Goal: Transaction & Acquisition: Purchase product/service

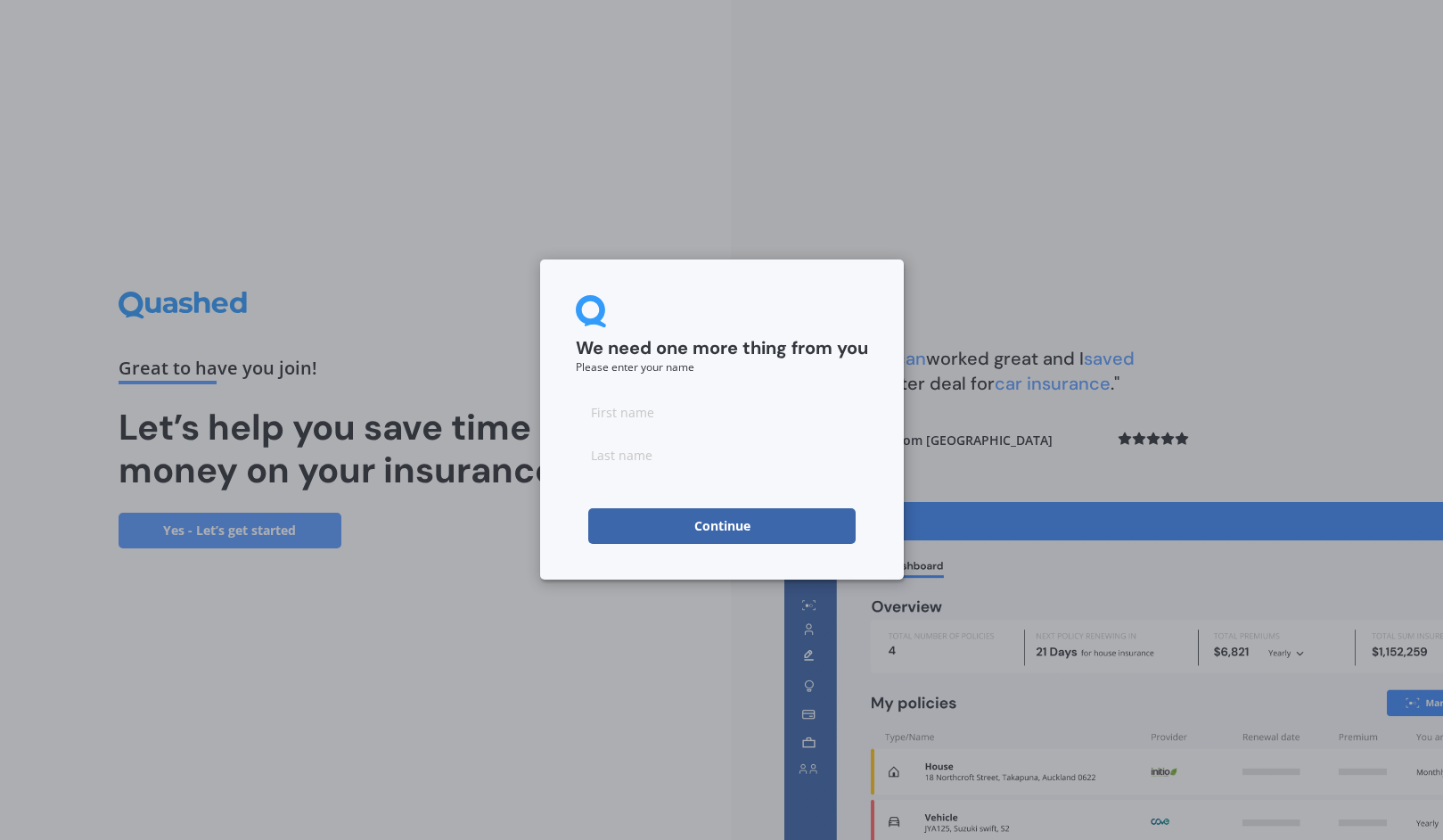
click at [684, 405] on input at bounding box center [722, 412] width 293 height 36
type input "[PERSON_NAME]"
click at [696, 534] on button "Continue" at bounding box center [722, 526] width 267 height 36
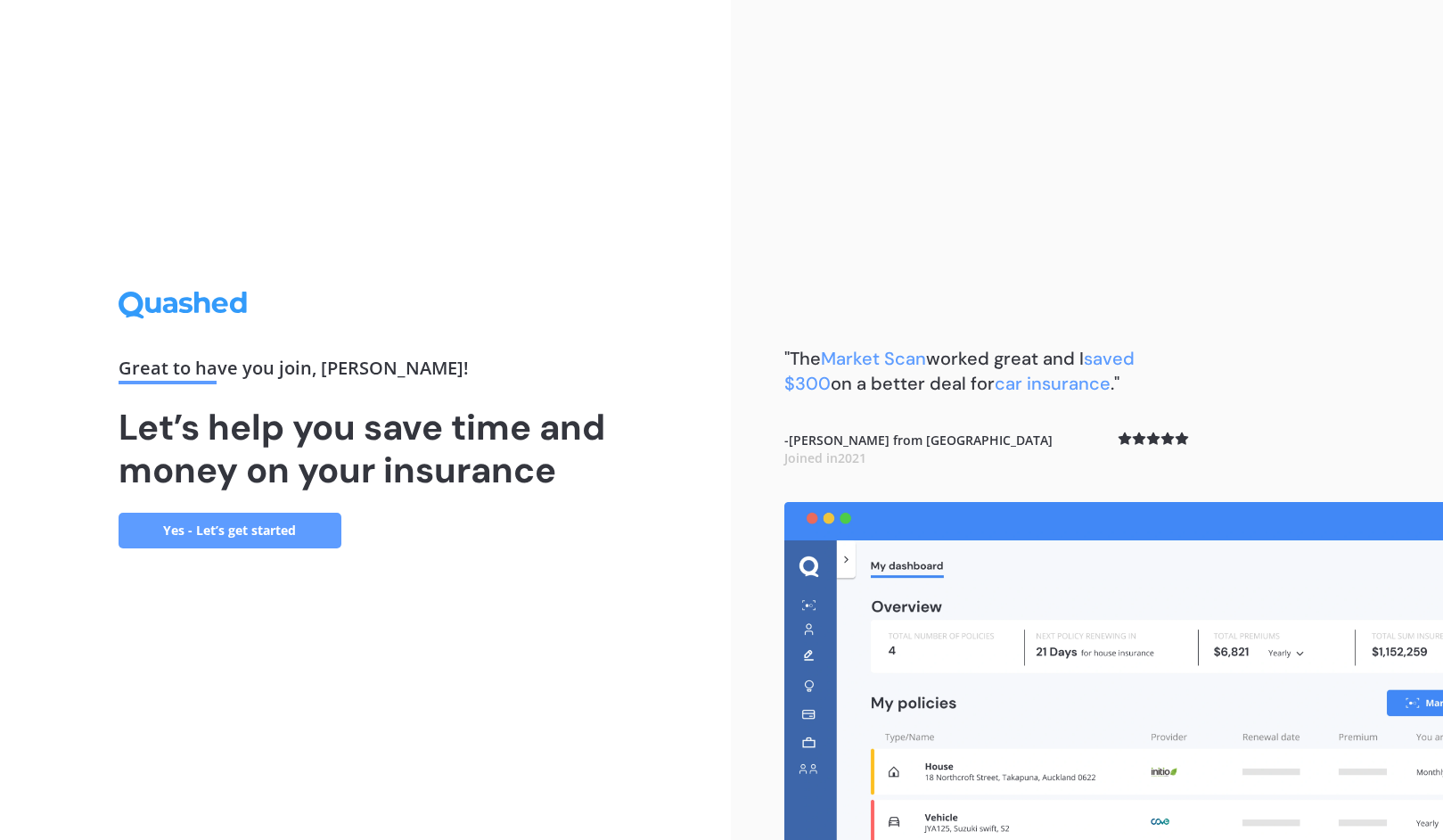
click at [215, 540] on link "Yes - Let’s get started" at bounding box center [230, 530] width 223 height 36
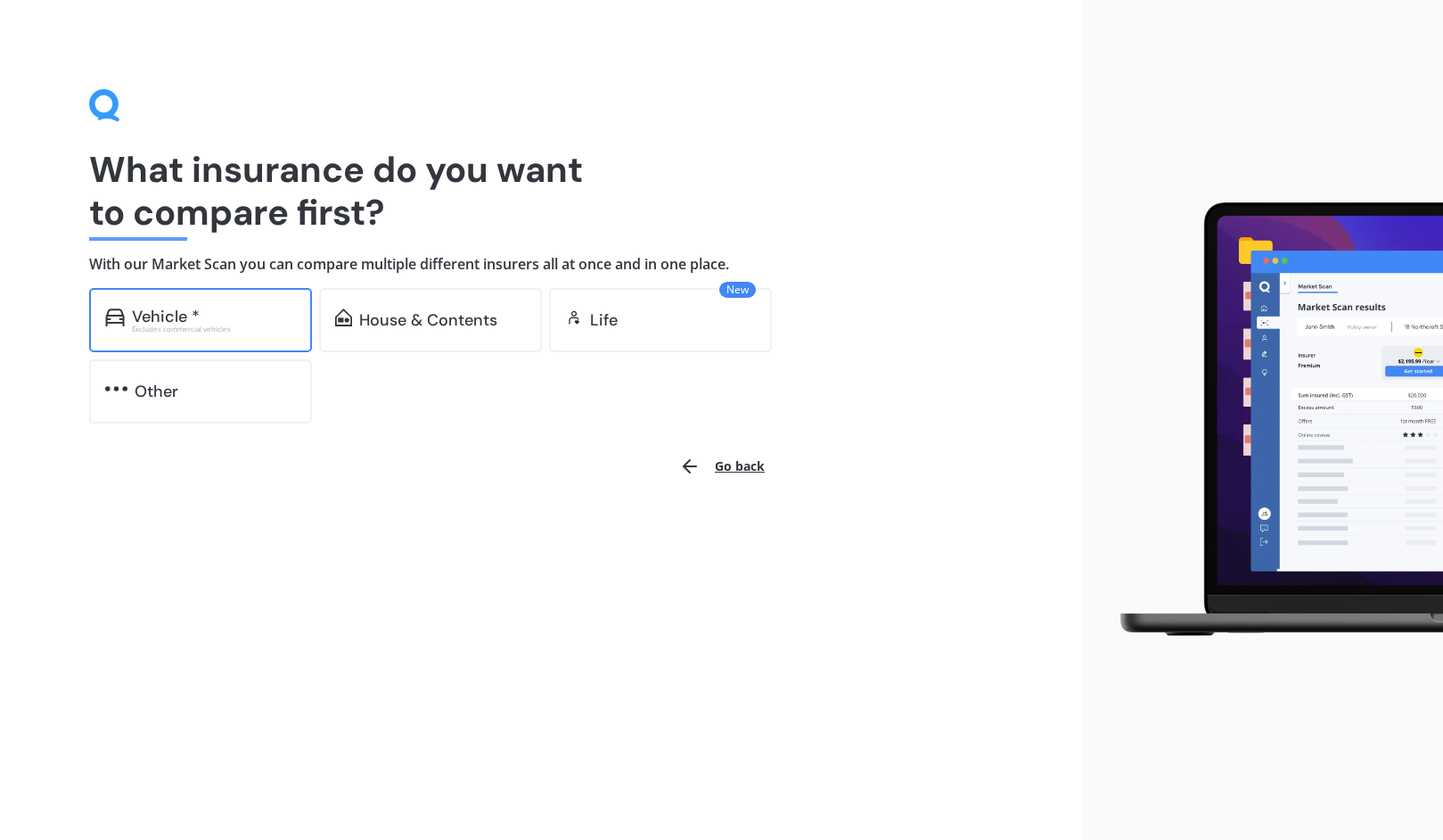
click at [252, 317] on div "Vehicle *" at bounding box center [214, 317] width 164 height 18
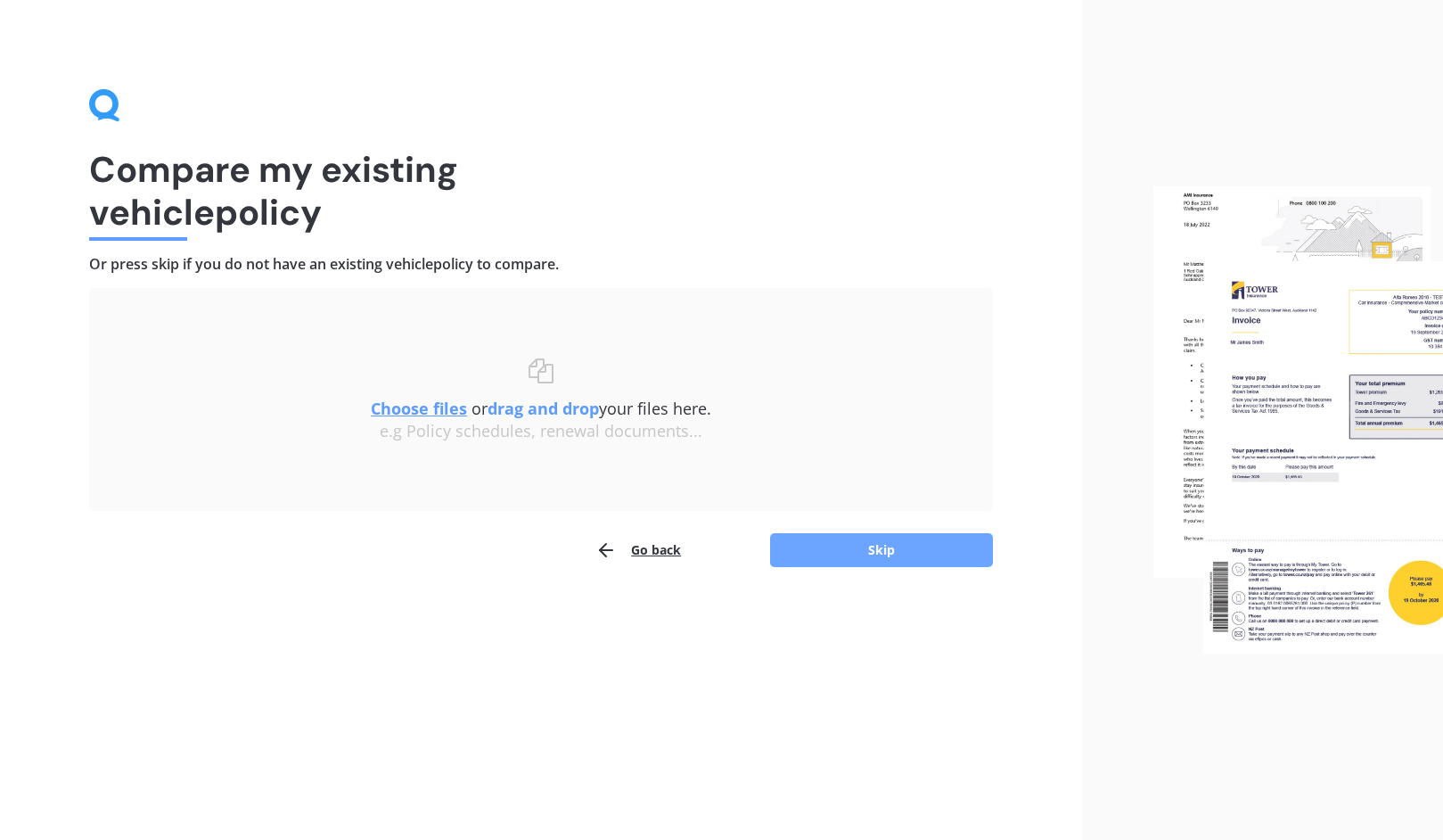
click at [882, 547] on button "Skip" at bounding box center [881, 550] width 223 height 34
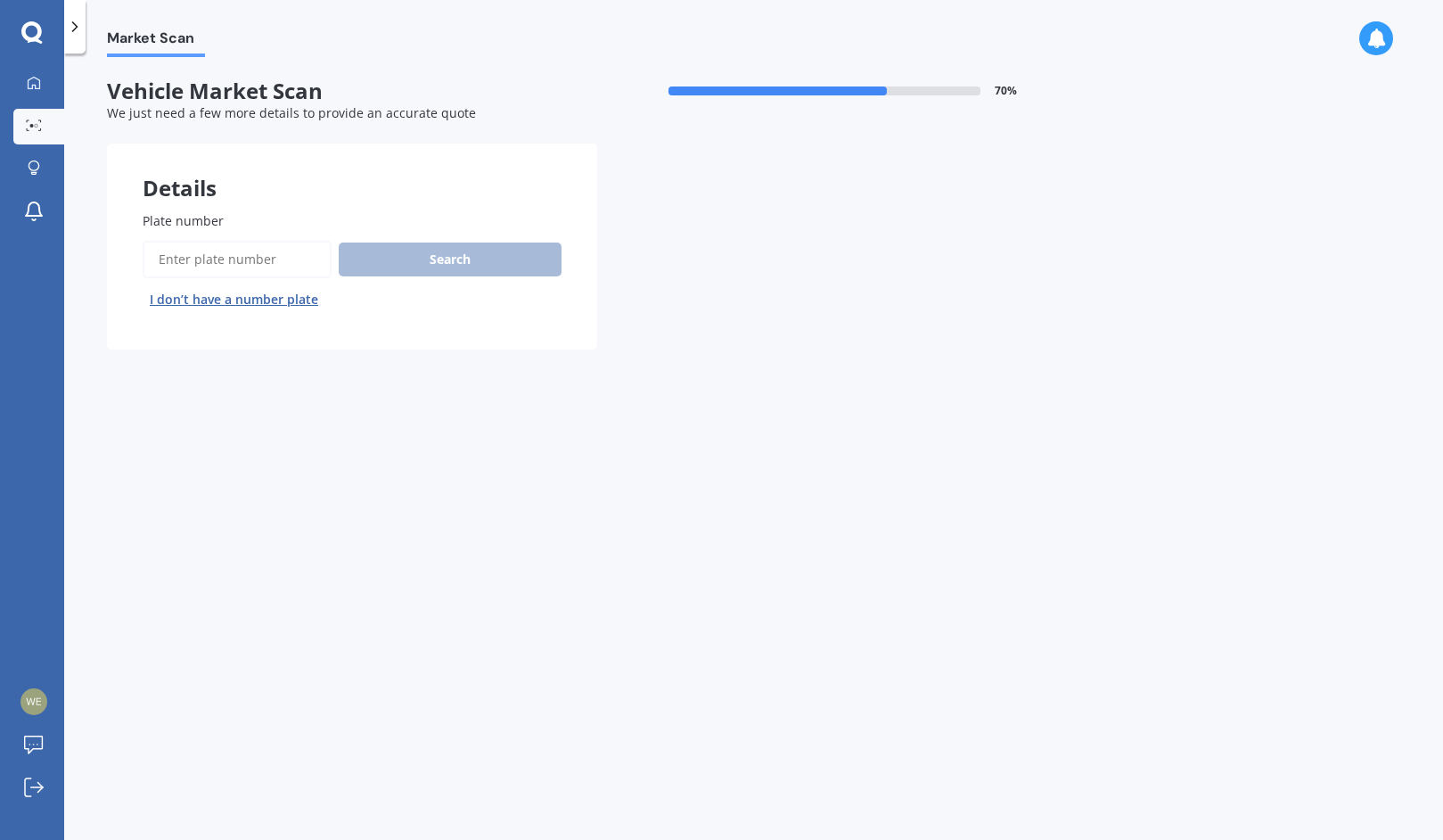
click at [260, 259] on input "Plate number" at bounding box center [237, 259] width 189 height 38
type input "PUT111"
click at [493, 262] on button "Search" at bounding box center [450, 259] width 223 height 34
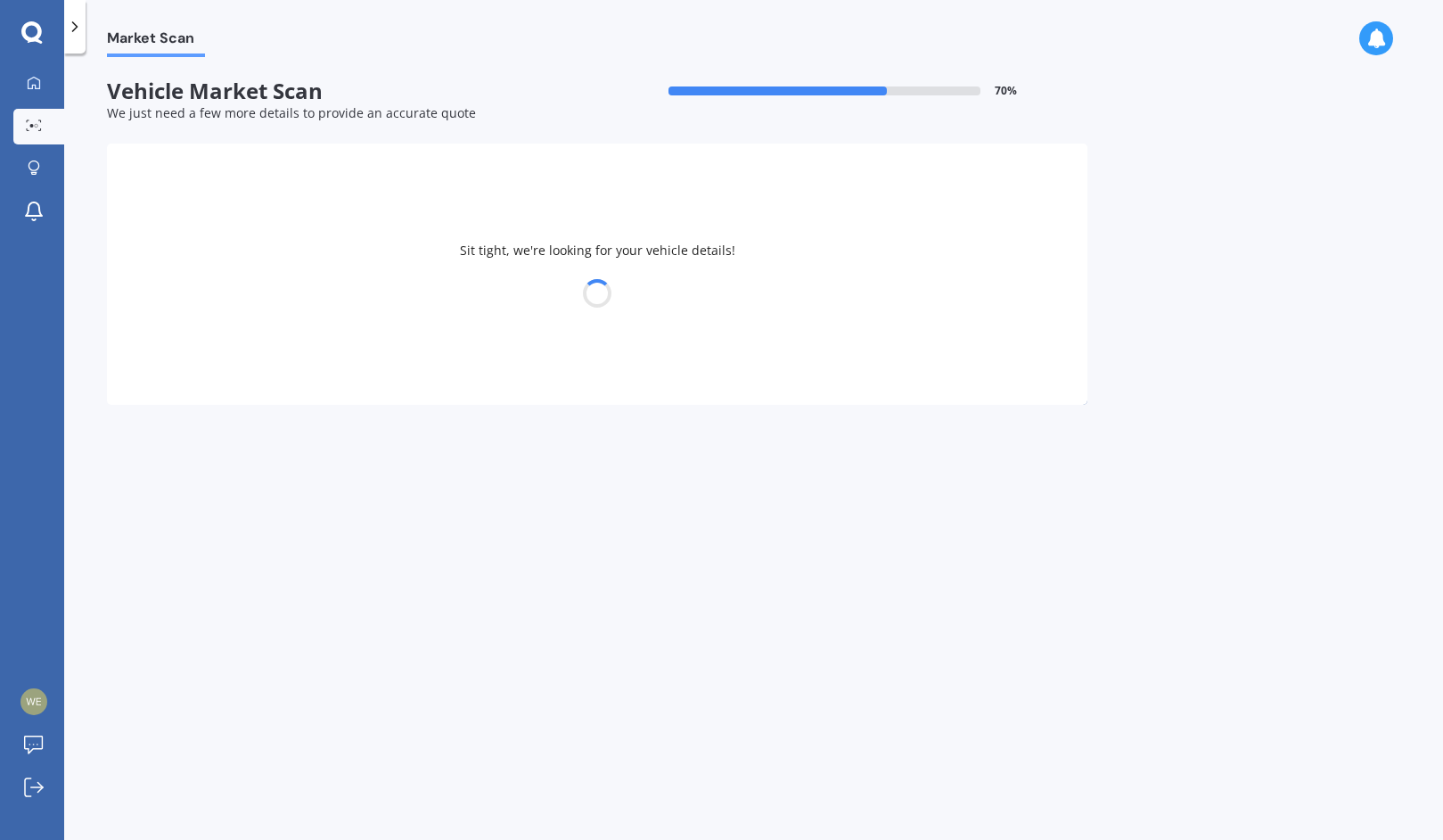
select select "NISSAN"
select select "DUALIS"
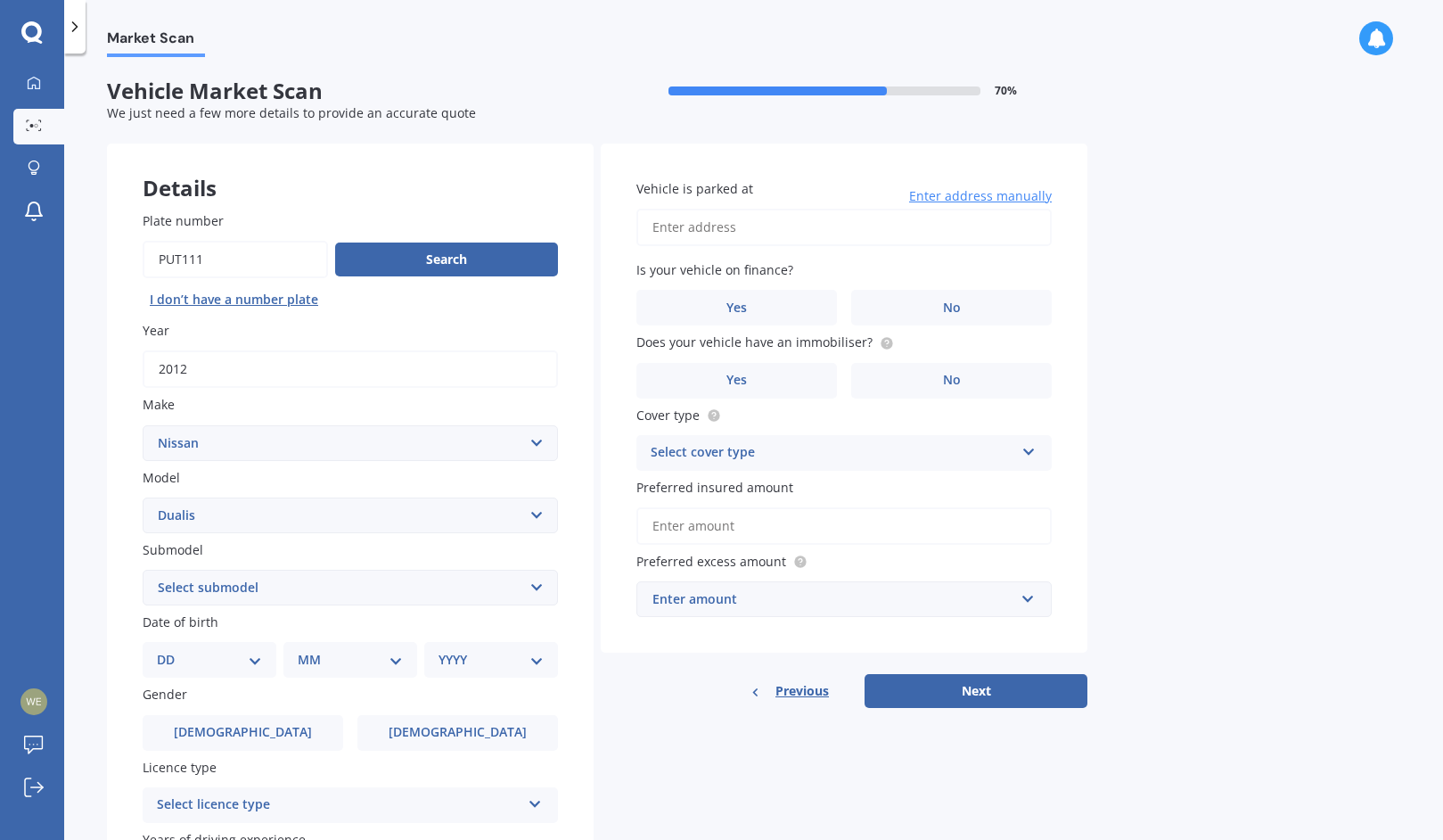
click at [383, 591] on select "Select submodel (All) Petrol 2WD" at bounding box center [350, 588] width 415 height 36
select select "(ALL)"
click at [143, 572] on select "Select submodel (All) Petrol 2WD" at bounding box center [350, 588] width 415 height 36
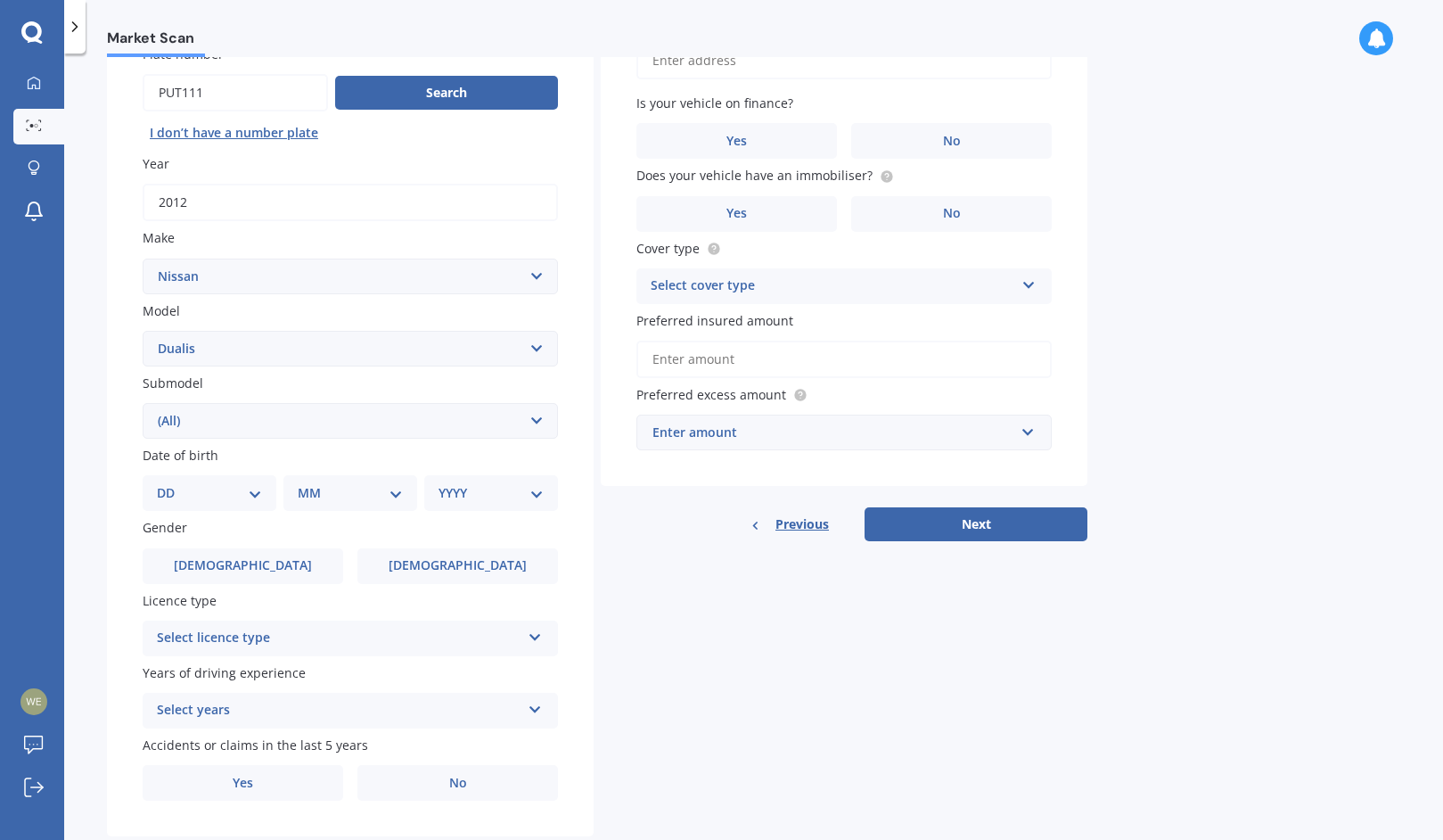
scroll to position [214, 0]
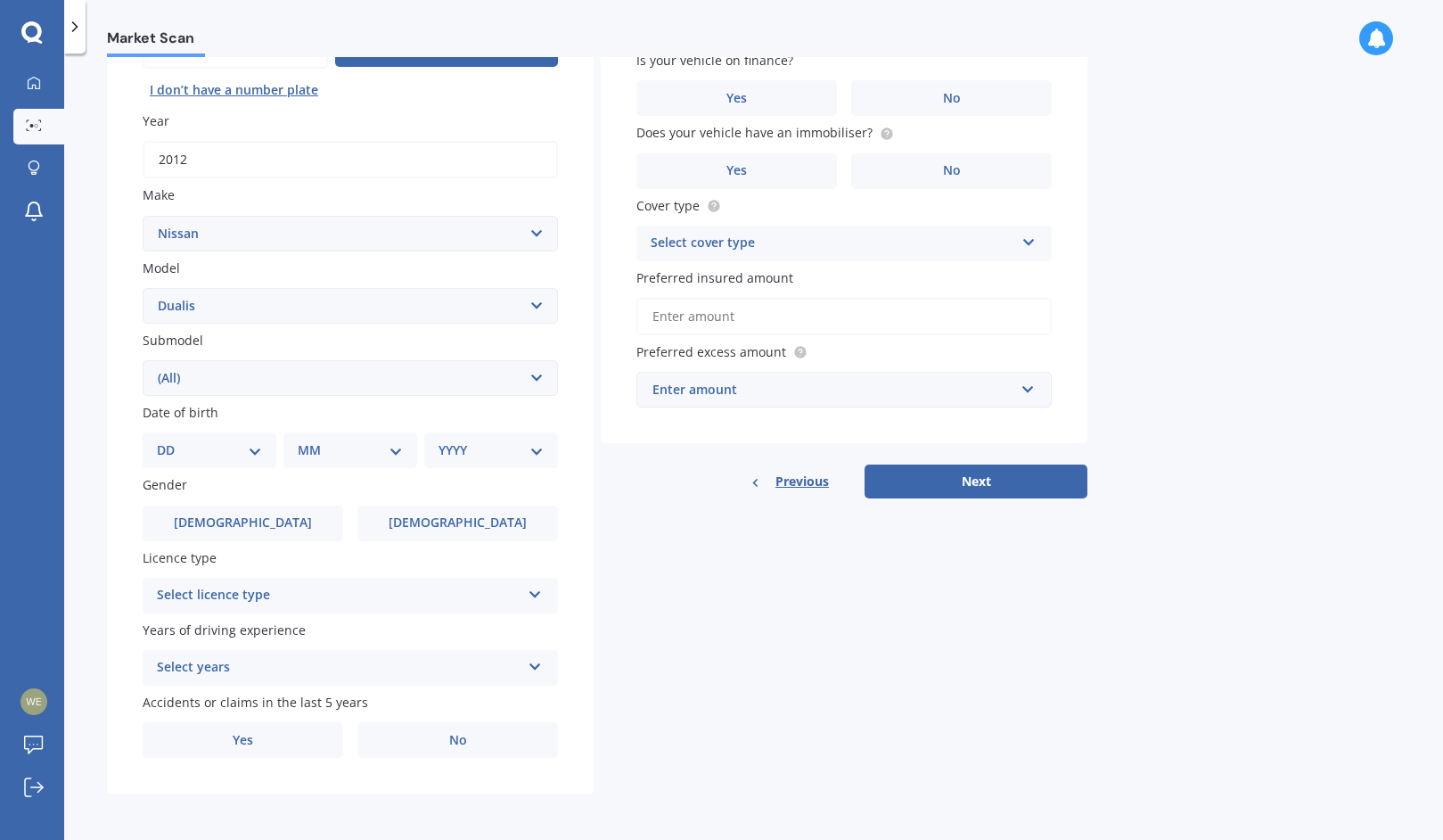
click at [495, 447] on select "YYYY 2025 2024 2023 2022 2021 2020 2019 2018 2017 2016 2015 2014 2013 2012 2011…" at bounding box center [491, 451] width 105 height 20
click at [439, 441] on select "YYYY 2025 2024 2023 2022 2021 2020 2019 2018 2017 2016 2015 2014 2013 2012 2011…" at bounding box center [491, 451] width 105 height 20
click at [487, 463] on div "YYYY 2025 2024 2023 2022 2021 2020 2019 2018 2017 2016 2015 2014 2013 2012 2011…" at bounding box center [487, 451] width 127 height 36
click at [490, 455] on select "YYYY 2025 2024 2023 2022 2021 2020 2019 2018 2017 2016 2015 2014 2013 2012 2011…" at bounding box center [487, 451] width 98 height 20
click at [439, 441] on select "YYYY 2025 2024 2023 2022 2021 2020 2019 2018 2017 2016 2015 2014 2013 2012 2011…" at bounding box center [487, 451] width 98 height 20
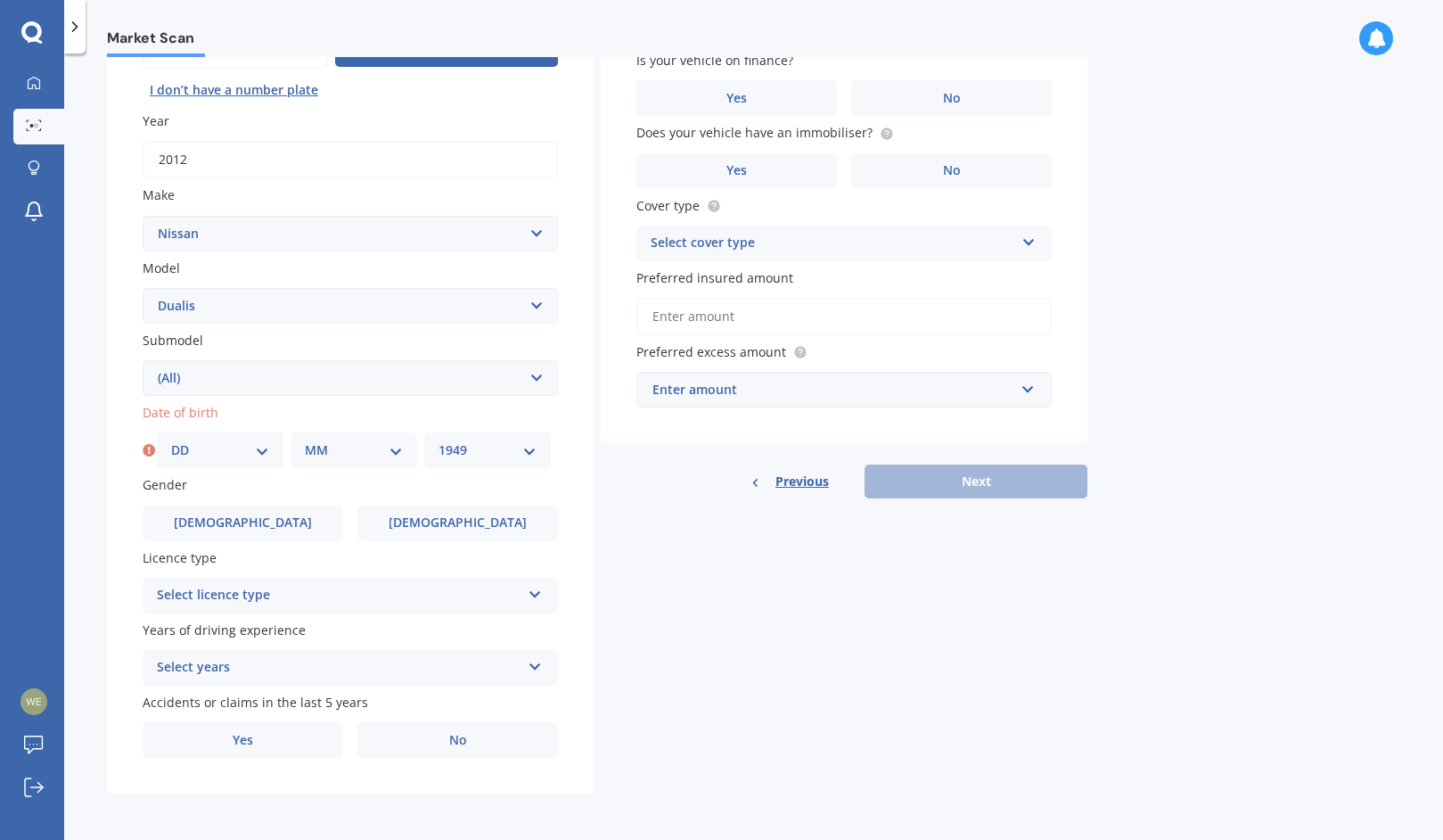
click at [490, 455] on select "YYYY 2025 2024 2023 2022 2021 2020 2019 2018 2017 2016 2015 2014 2013 2012 2011…" at bounding box center [487, 451] width 98 height 20
select select "1973"
click at [439, 441] on select "YYYY 2025 2024 2023 2022 2021 2020 2019 2018 2017 2016 2015 2014 2013 2012 2011…" at bounding box center [487, 451] width 98 height 20
click at [334, 449] on select "MM 01 02 03 04 05 06 07 08 09 10 11 12" at bounding box center [354, 451] width 98 height 20
select select "03"
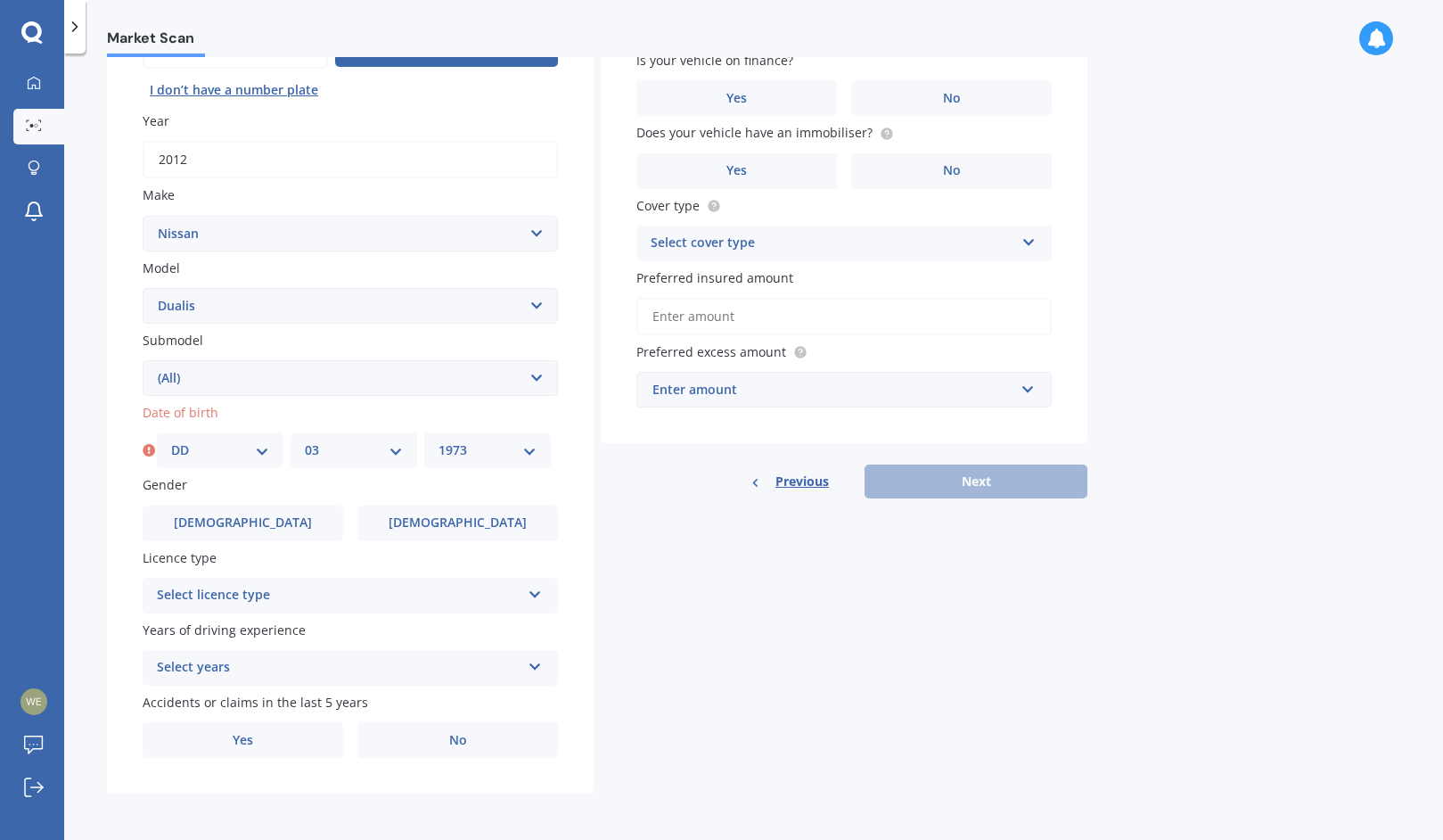
click at [305, 441] on select "MM 01 02 03 04 05 06 07 08 09 10 11 12" at bounding box center [354, 451] width 98 height 20
click at [248, 451] on select "DD 01 02 03 04 05 06 07 08 09 10 11 12 13 14 15 16 17 18 19 20 21 22 23 24 25 2…" at bounding box center [220, 451] width 98 height 20
select select "04"
click at [171, 441] on select "DD 01 02 03 04 05 06 07 08 09 10 11 12 13 14 15 16 17 18 19 20 21 22 23 24 25 2…" at bounding box center [220, 451] width 98 height 20
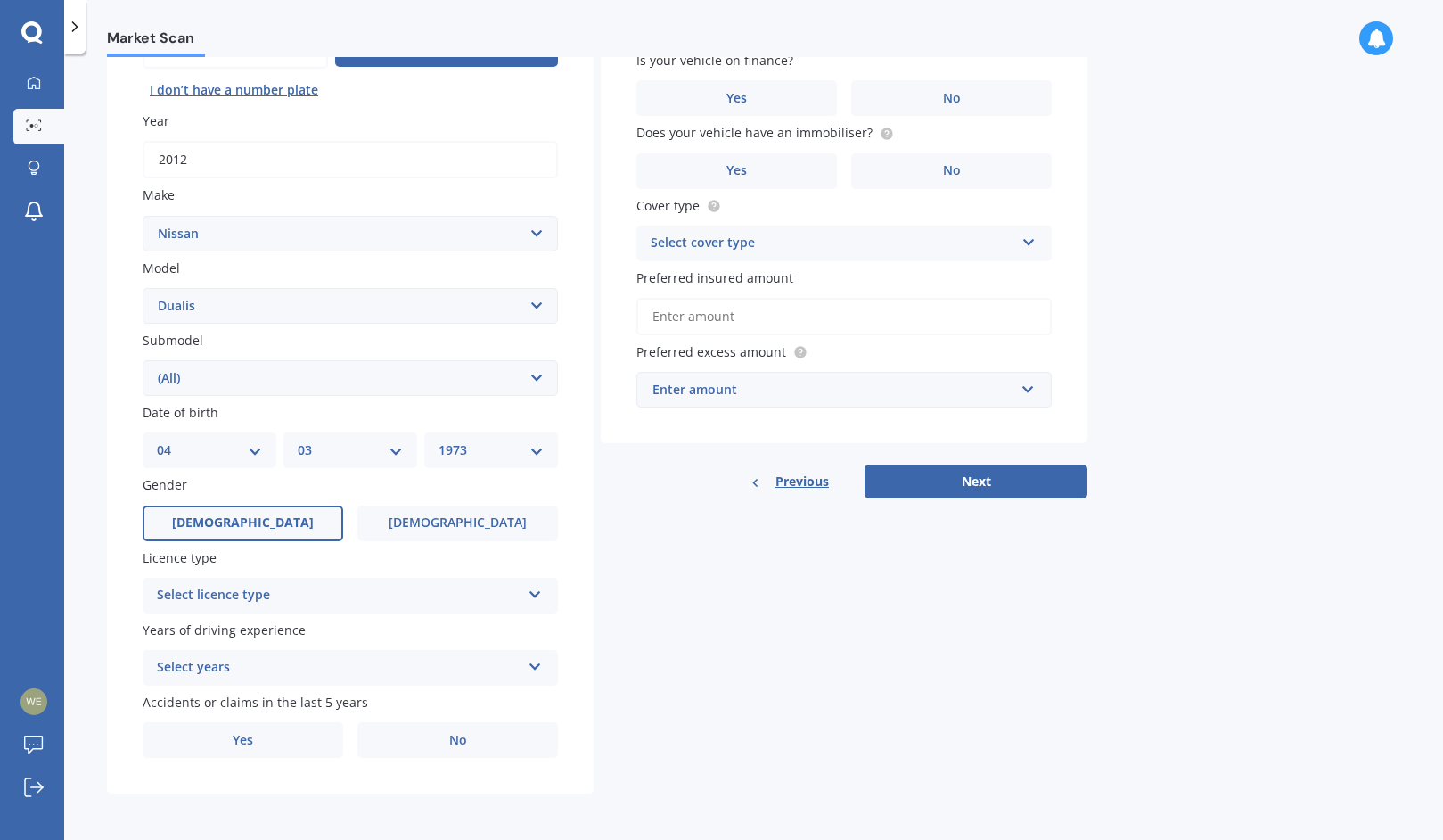
click at [223, 518] on label "[DEMOGRAPHIC_DATA]" at bounding box center [242, 523] width 200 height 36
click at [0, 0] on input "[DEMOGRAPHIC_DATA]" at bounding box center [0, 0] width 0 height 0
click at [252, 594] on div "Select licence type" at bounding box center [338, 596] width 363 height 22
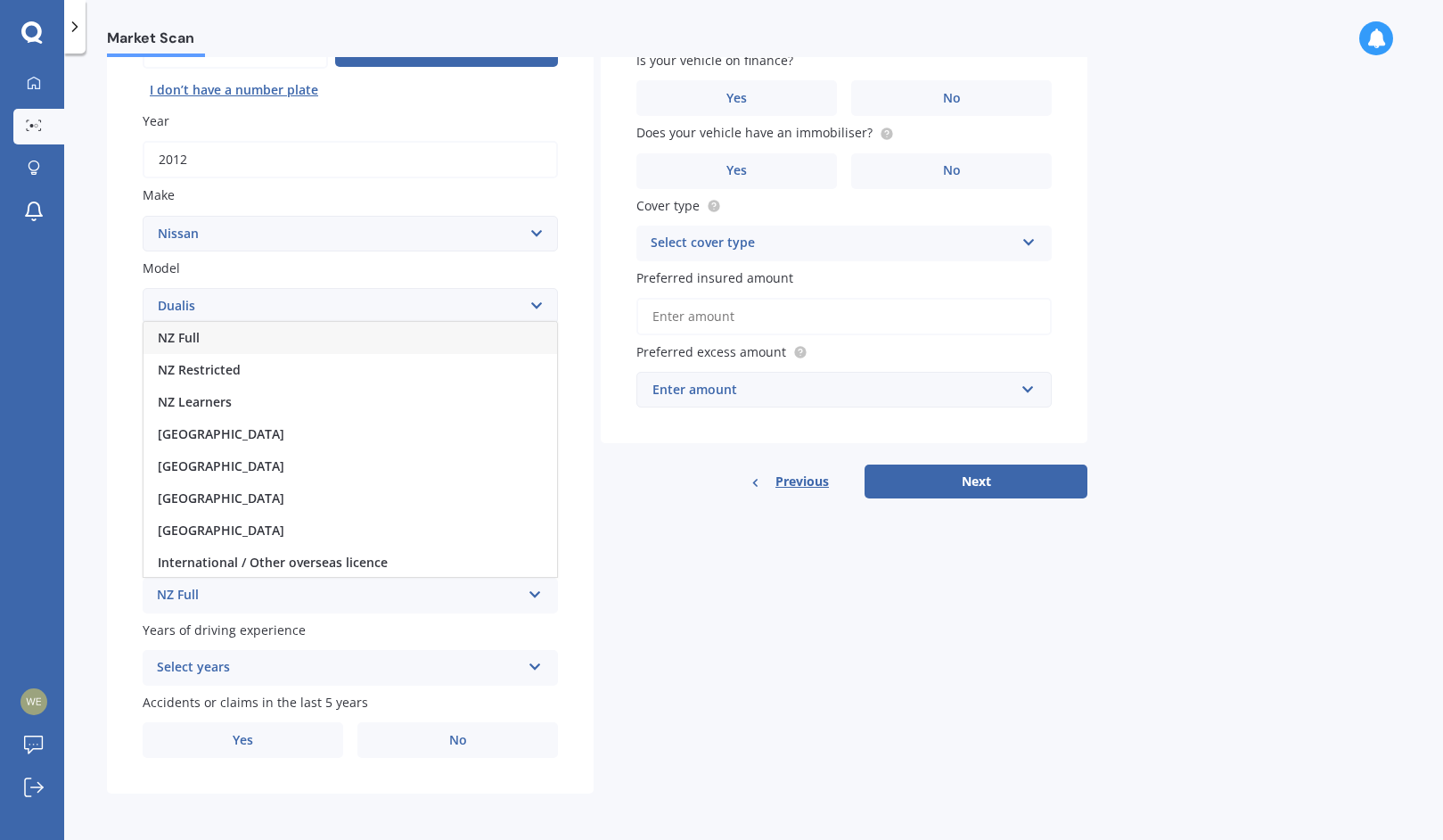
click at [302, 338] on div "NZ Full" at bounding box center [350, 338] width 414 height 32
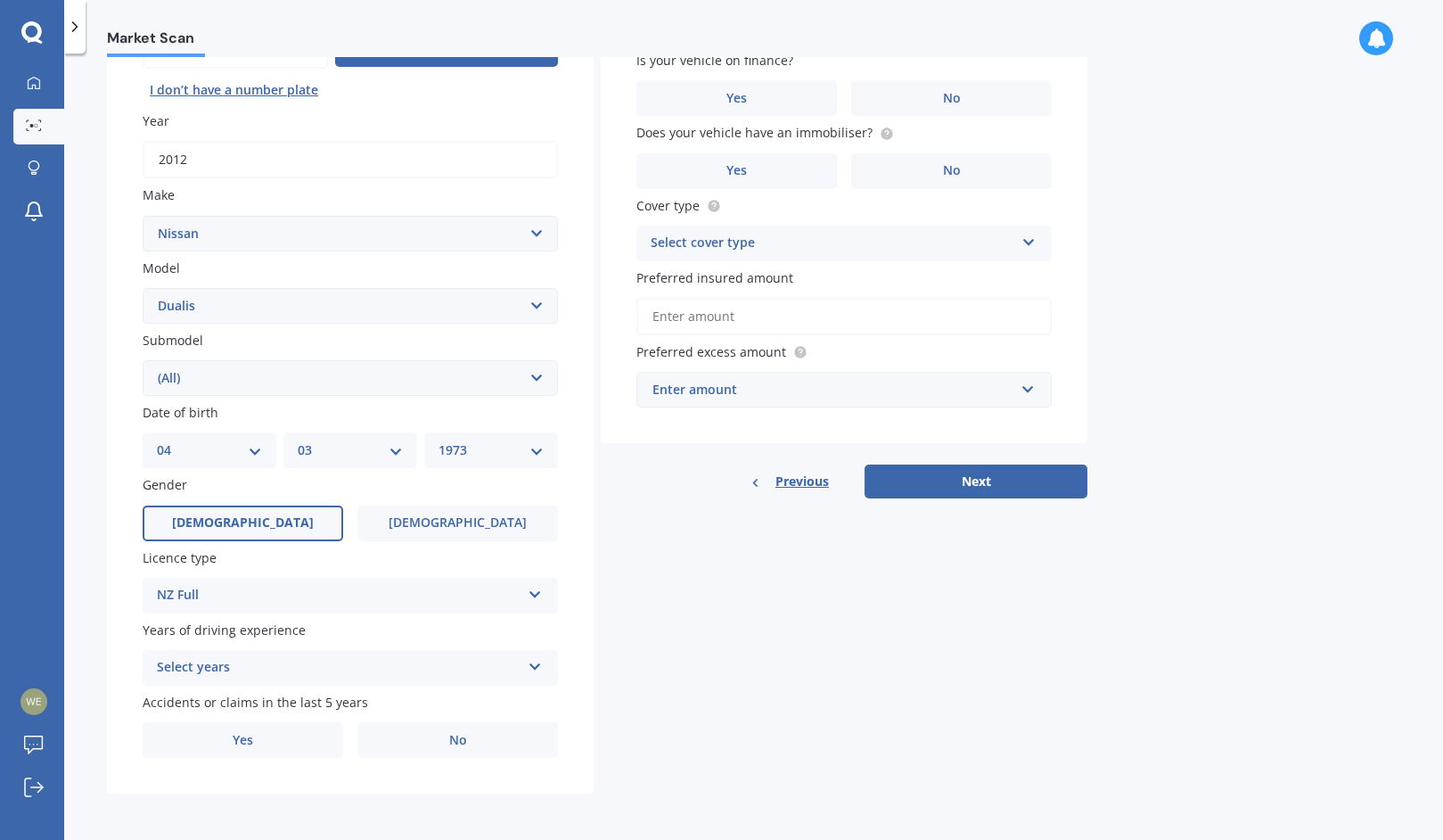
click at [302, 668] on div "Select years" at bounding box center [338, 668] width 363 height 22
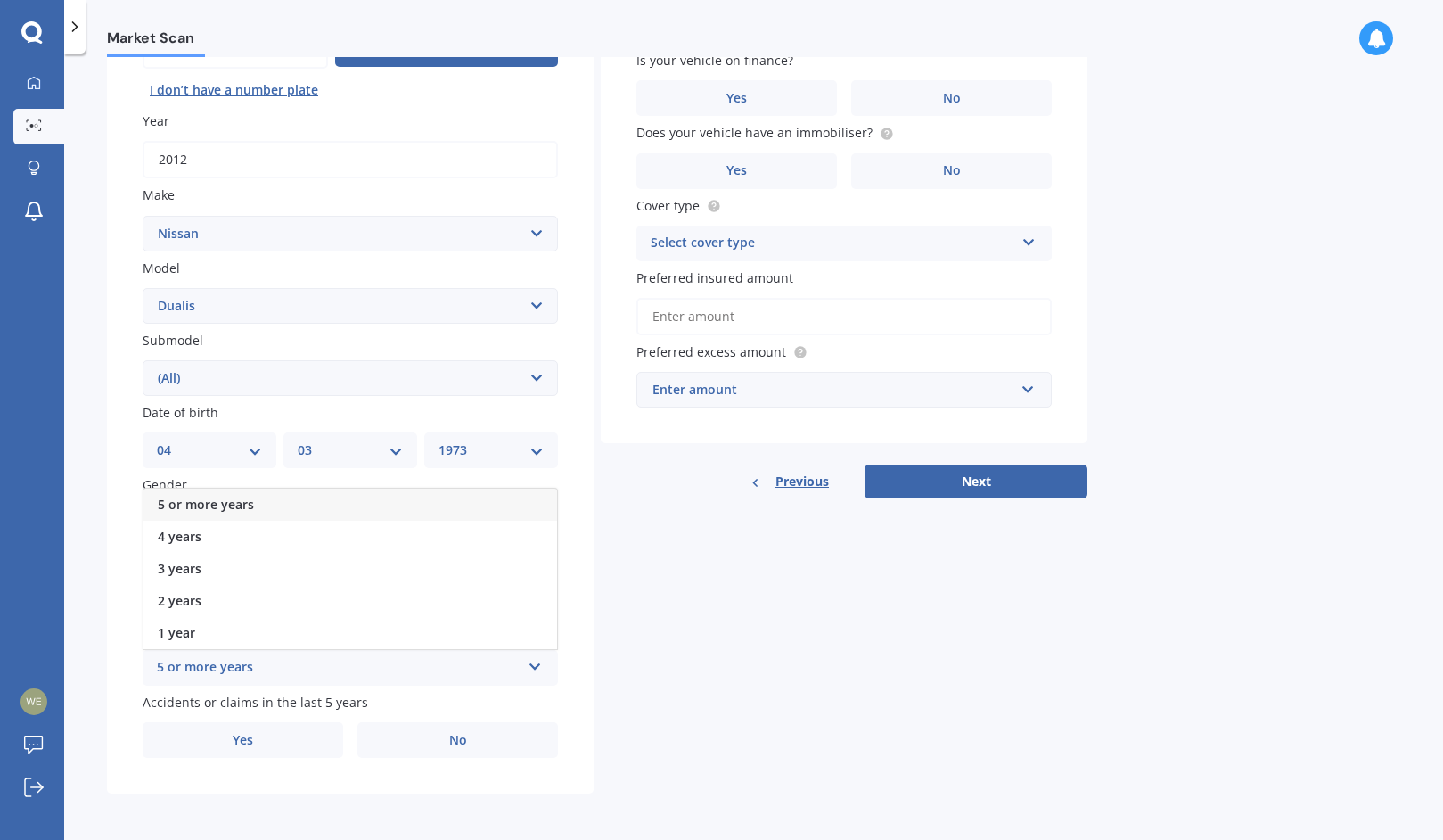
click at [294, 502] on div "5 or more years" at bounding box center [350, 504] width 414 height 32
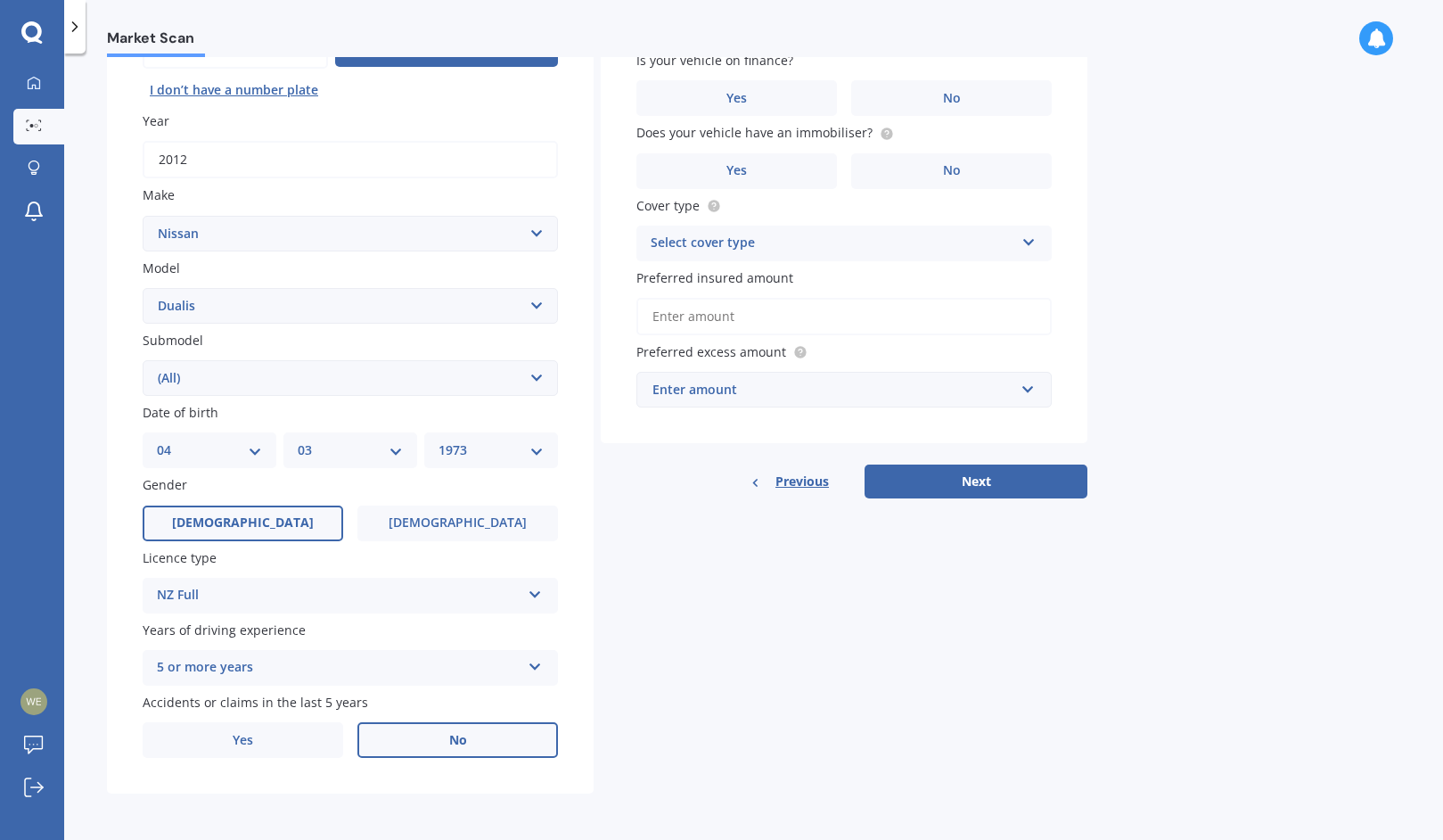
click at [455, 732] on span "No" at bounding box center [459, 739] width 18 height 15
click at [0, 0] on input "No" at bounding box center [0, 0] width 0 height 0
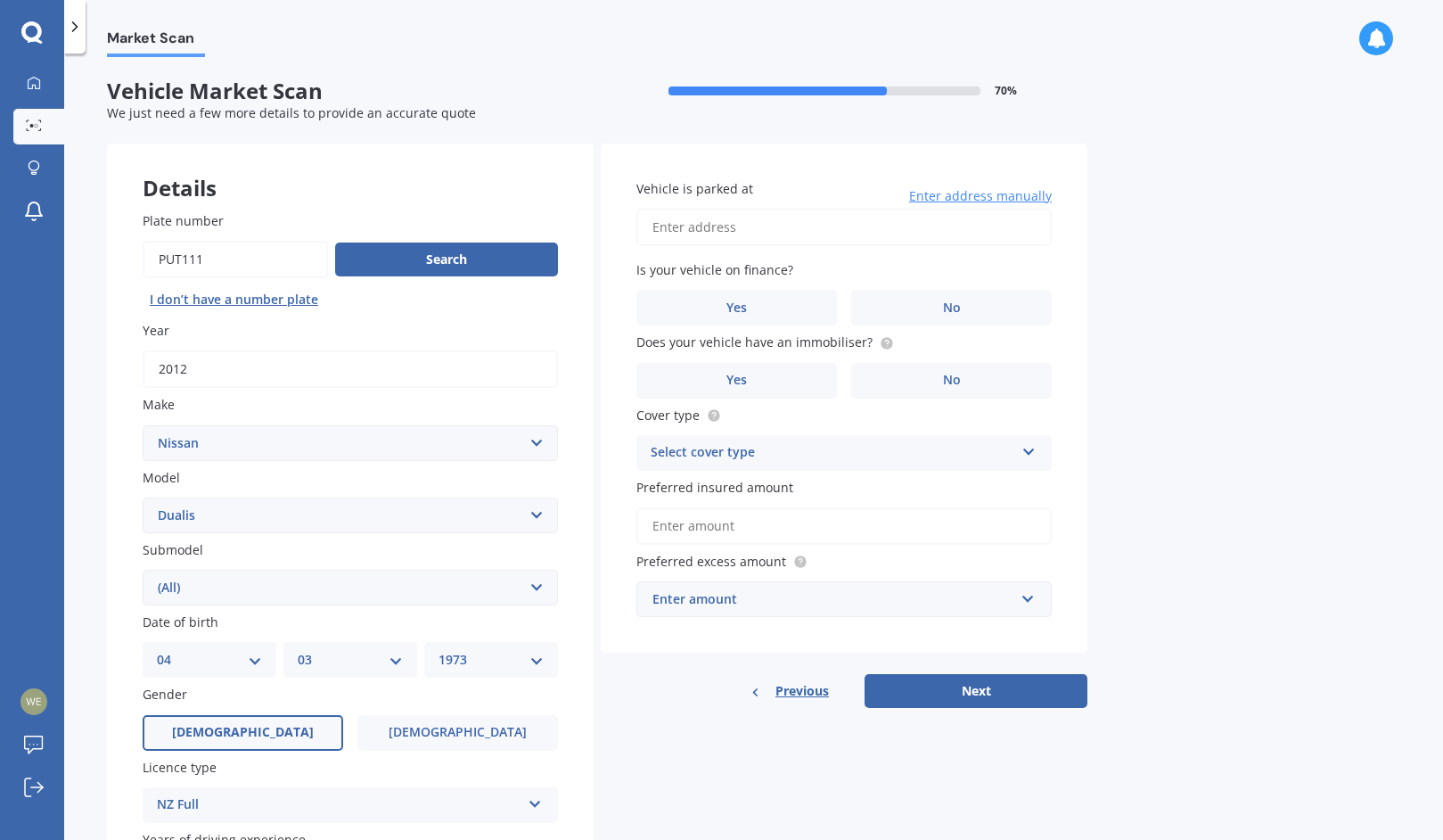
click at [765, 223] on input "Vehicle is parked at" at bounding box center [844, 227] width 415 height 38
click at [906, 303] on label "No" at bounding box center [950, 308] width 200 height 36
click at [0, 0] on input "No" at bounding box center [0, 0] width 0 height 0
click at [808, 386] on label "Yes" at bounding box center [736, 381] width 200 height 36
click at [0, 0] on input "Yes" at bounding box center [0, 0] width 0 height 0
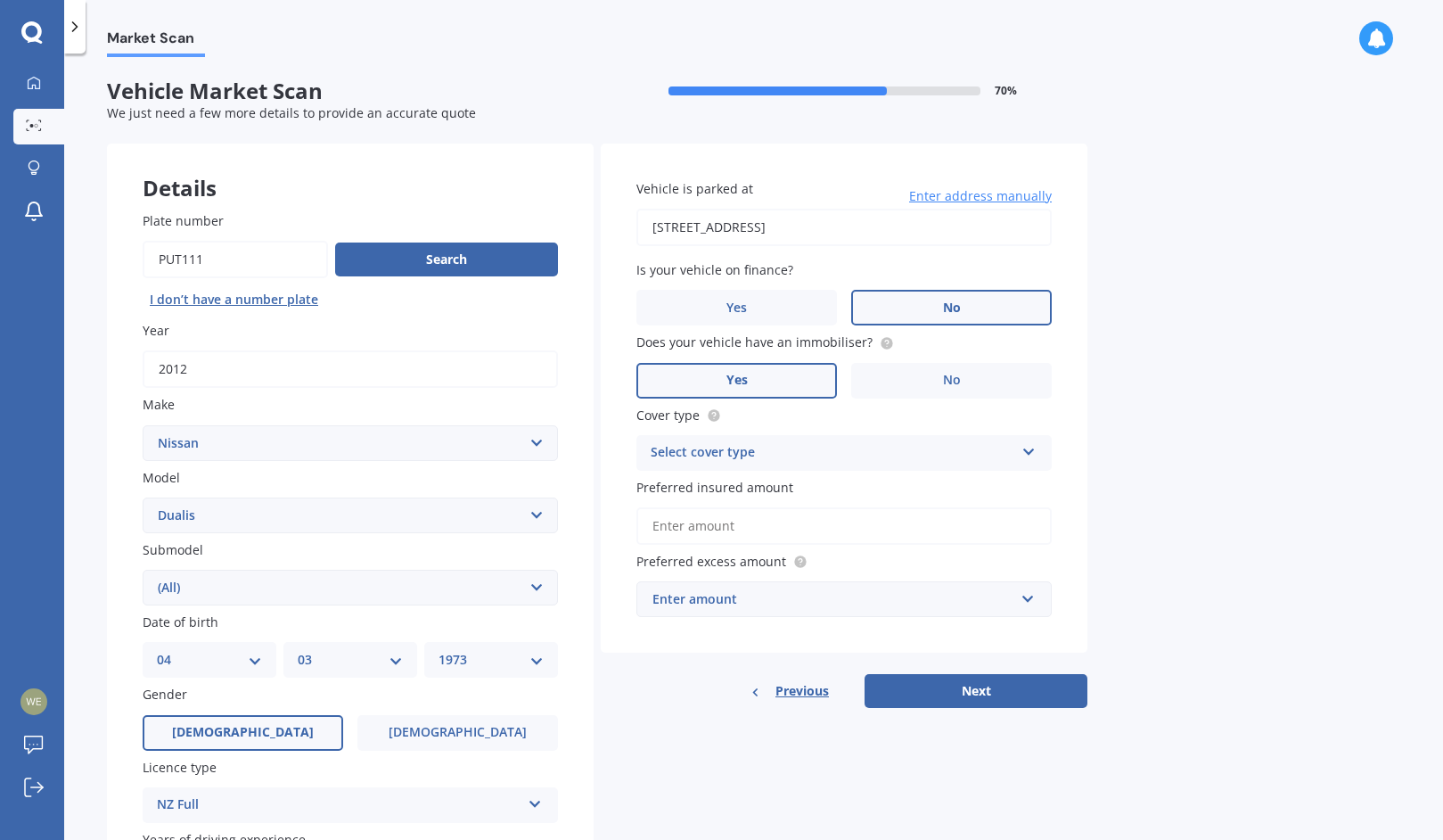
click at [873, 234] on input "[STREET_ADDRESS]" at bounding box center [844, 227] width 415 height 38
type input "[STREET_ADDRESS]"
click at [820, 448] on div "Select cover type" at bounding box center [832, 453] width 363 height 22
click at [801, 486] on div "Comprehensive" at bounding box center [844, 487] width 414 height 32
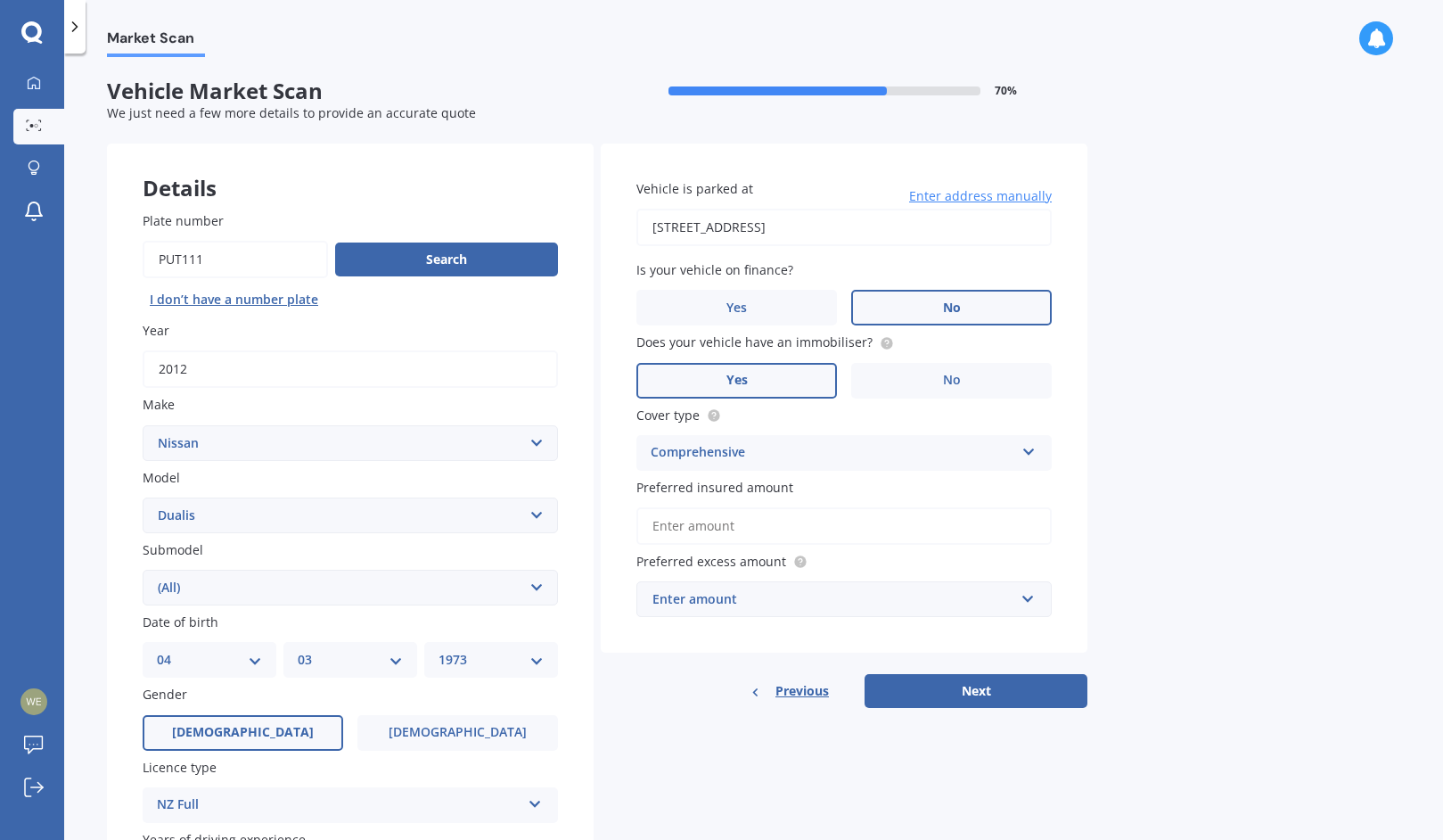
click at [791, 525] on input "Preferred insured amount" at bounding box center [844, 526] width 415 height 38
type input "$9,002"
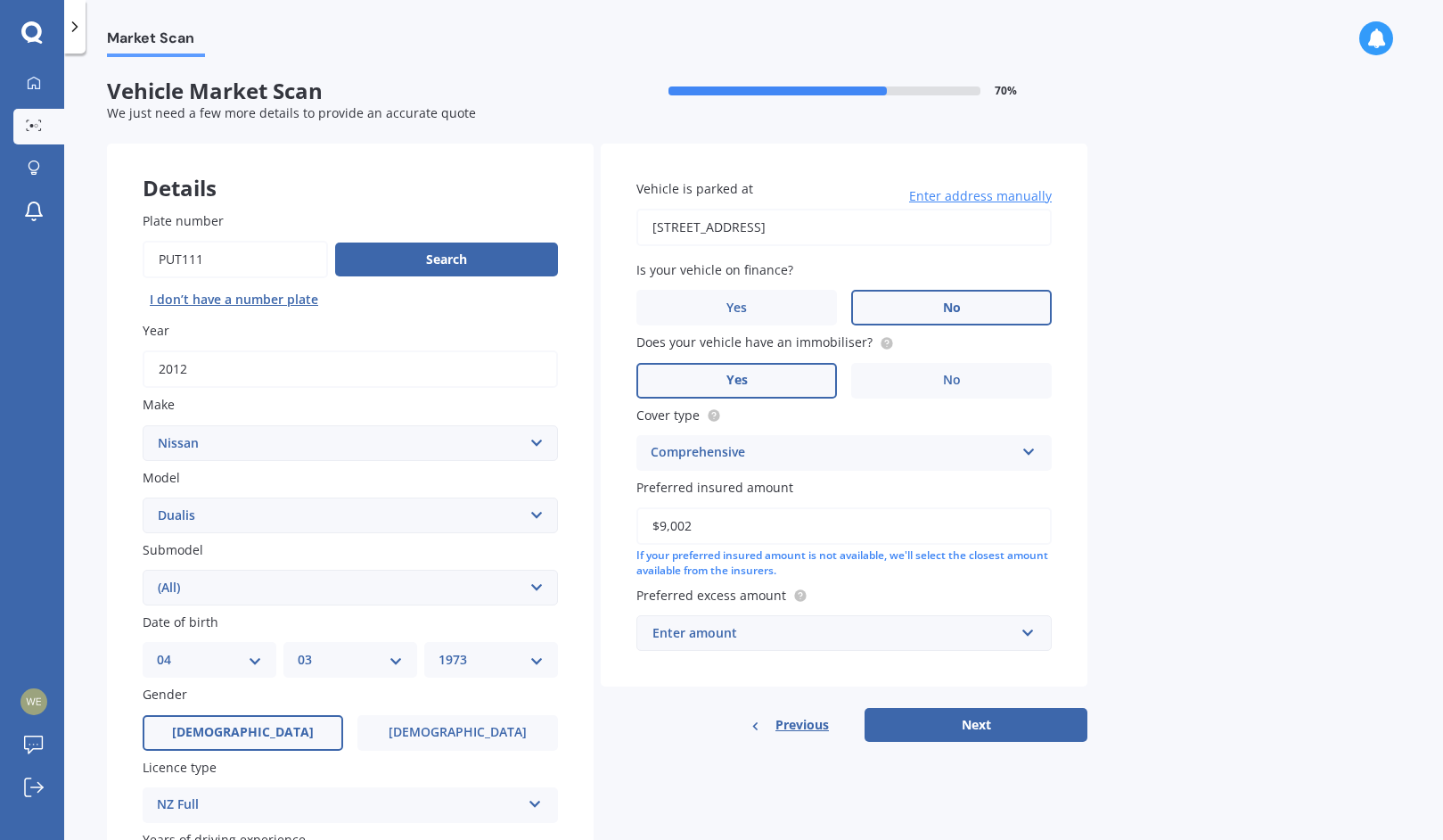
click at [777, 666] on div "Vehicle is parked at [STREET_ADDRESS] Enter address manually Is your vehicle on…" at bounding box center [844, 415] width 486 height 543
click at [801, 650] on input "text" at bounding box center [837, 633] width 399 height 34
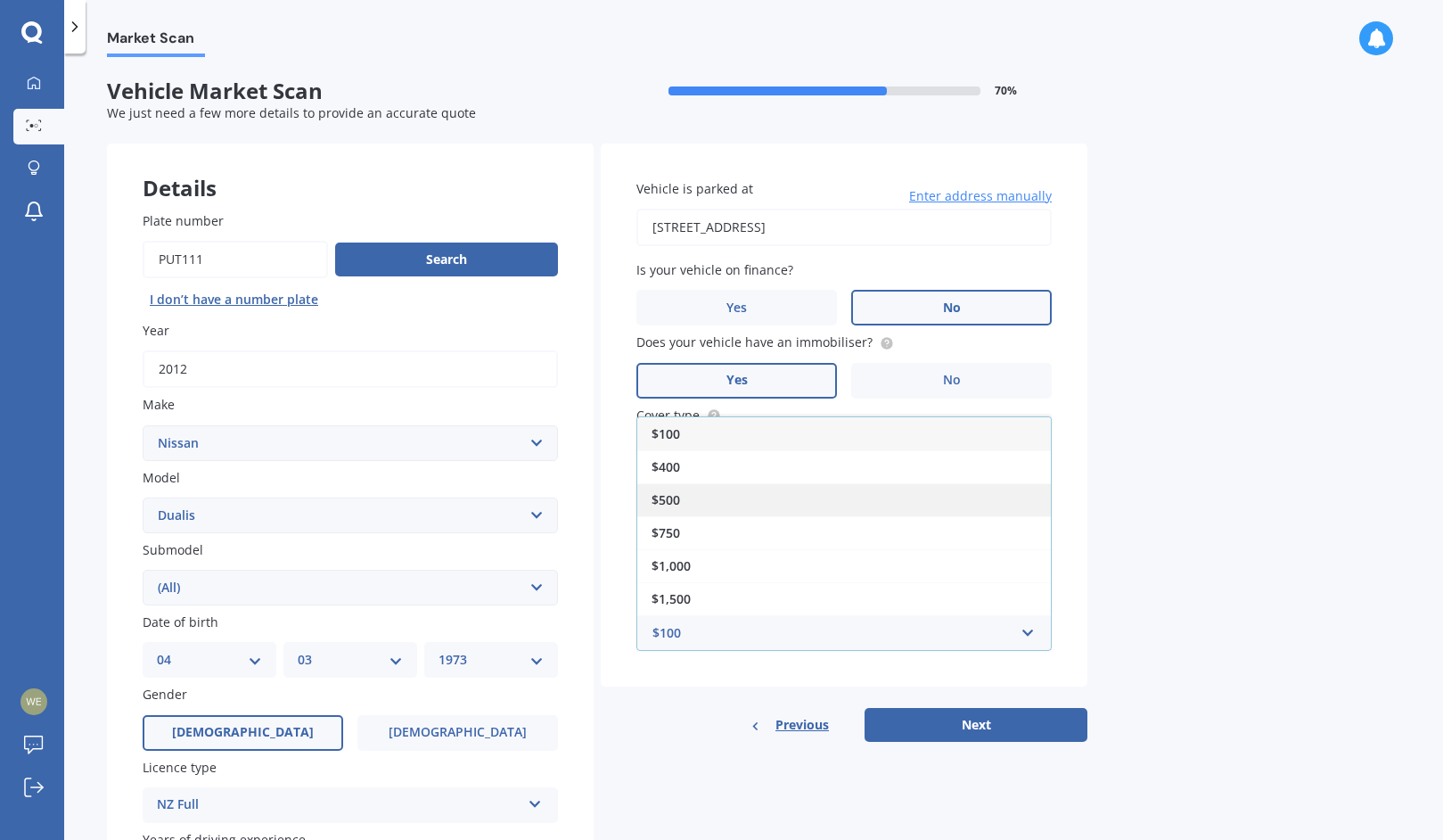
click at [845, 498] on div "$500" at bounding box center [844, 499] width 414 height 33
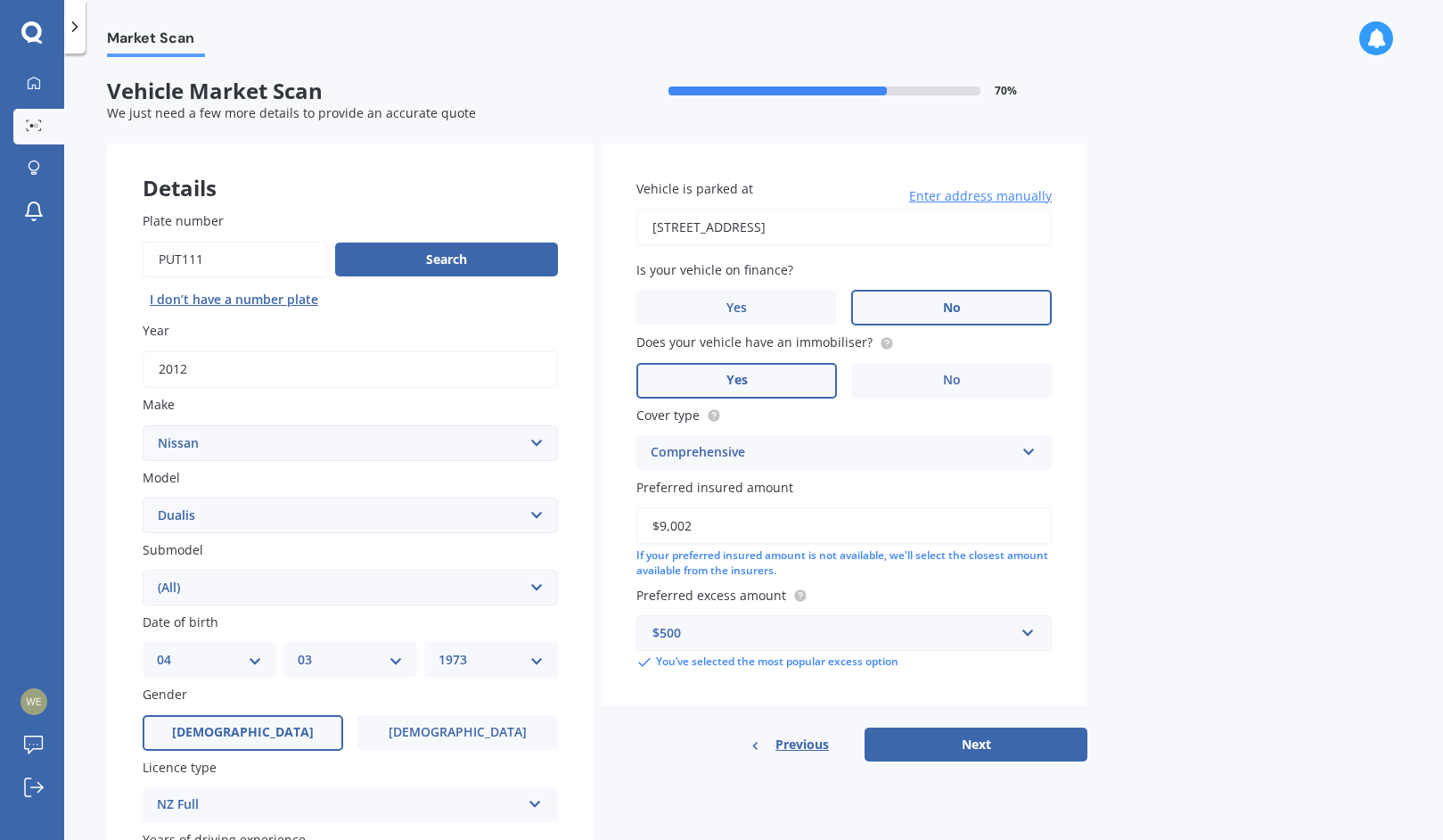
click at [922, 770] on div "Details Plate number Search I don’t have a number plate Year [DATE] Make Select…" at bounding box center [597, 573] width 980 height 860
click at [935, 755] on button "Next" at bounding box center [975, 744] width 223 height 34
select select "04"
select select "03"
select select "1973"
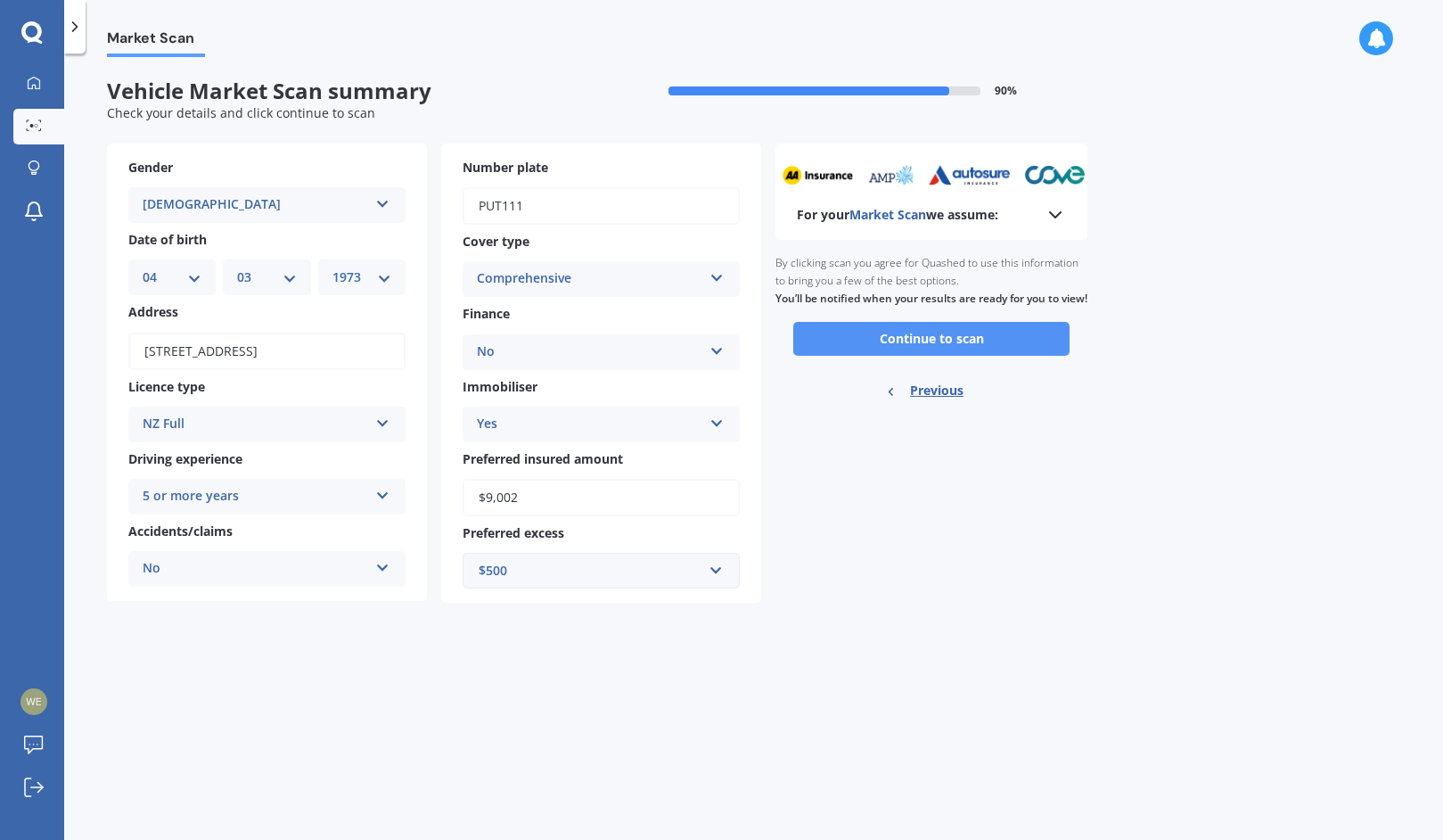
click at [985, 355] on button "Continue to scan" at bounding box center [931, 339] width 276 height 34
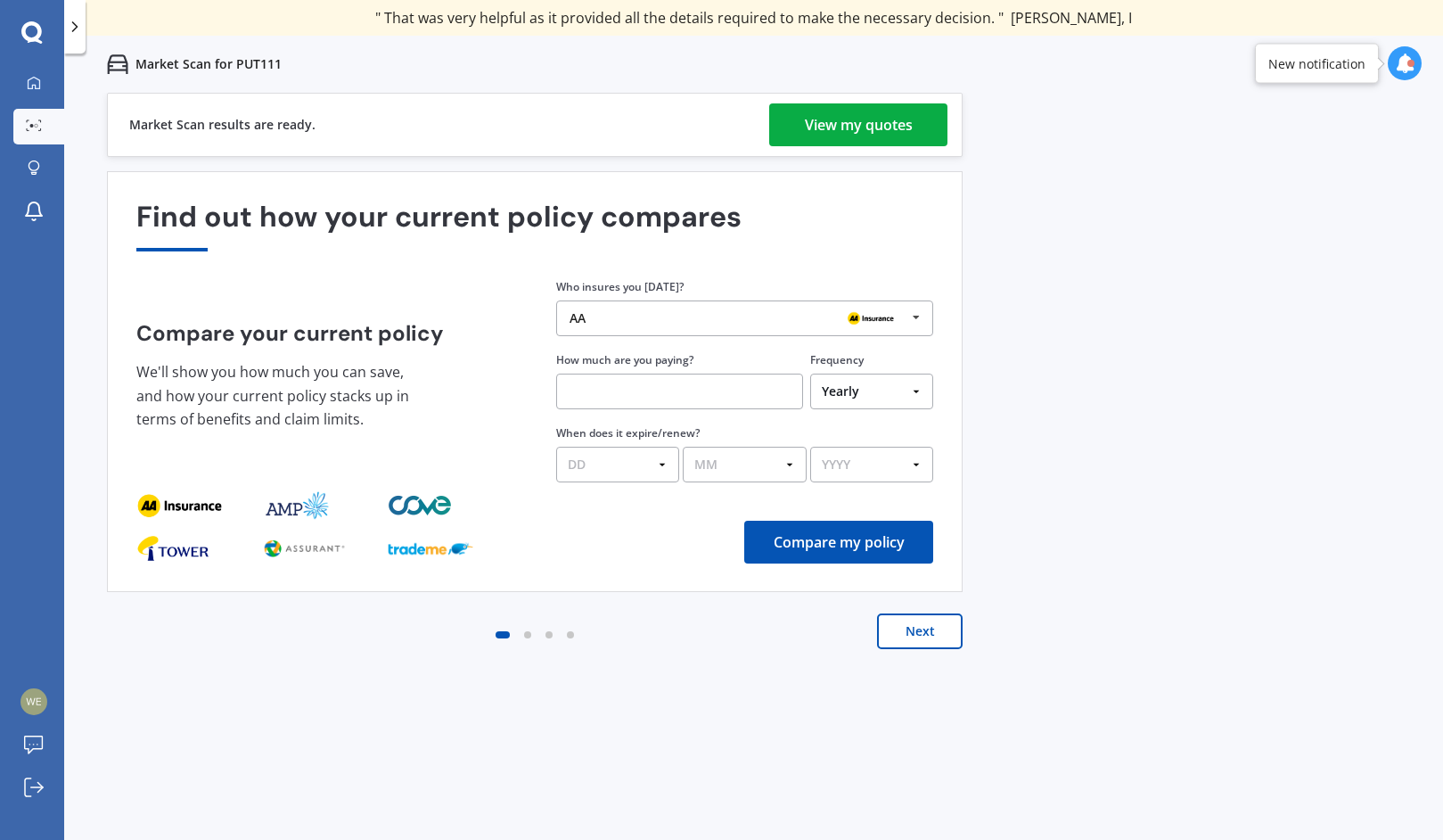
click at [882, 127] on div "View my quotes" at bounding box center [859, 125] width 108 height 43
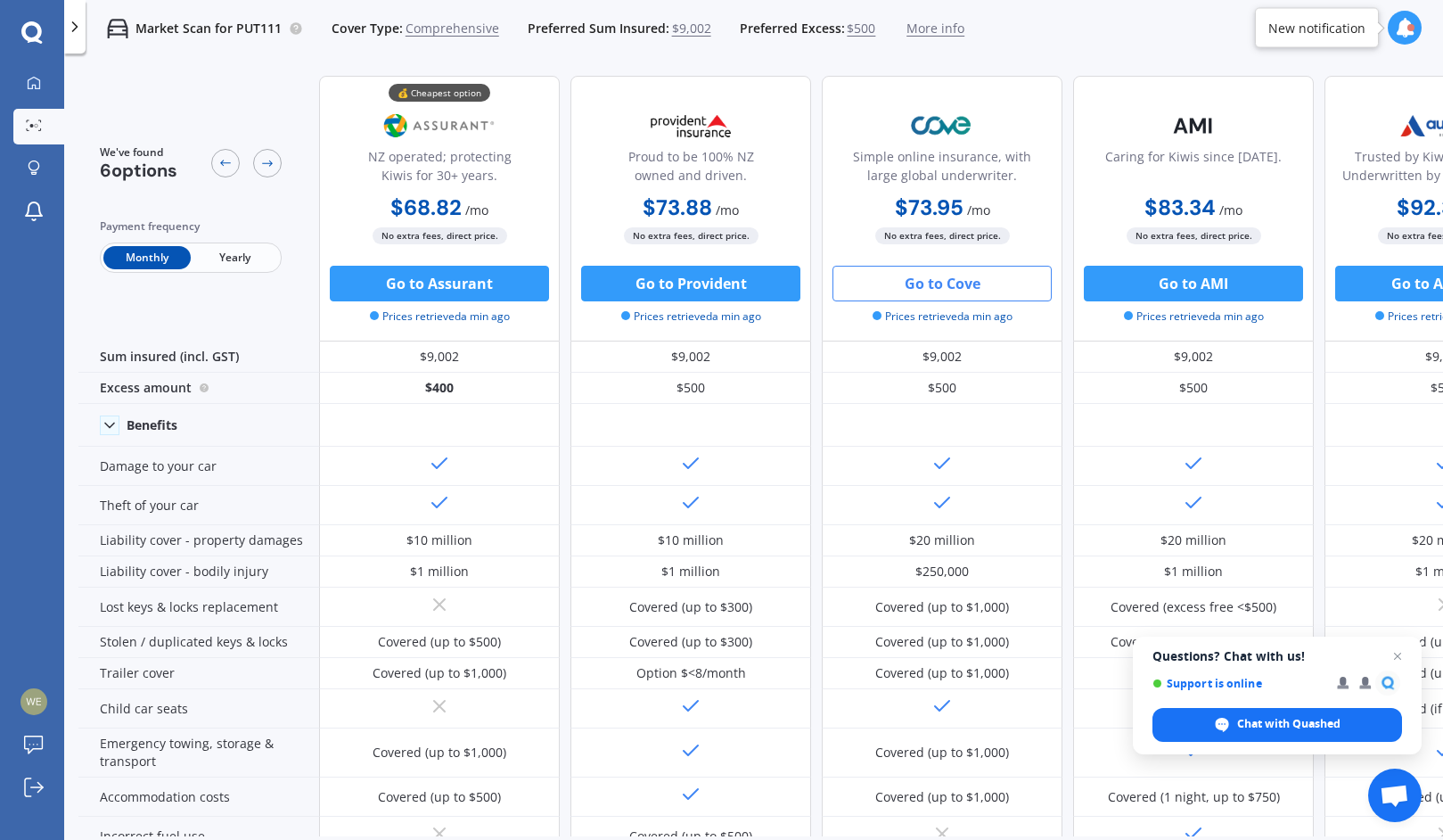
click at [978, 293] on button "Go to Cove" at bounding box center [942, 284] width 219 height 36
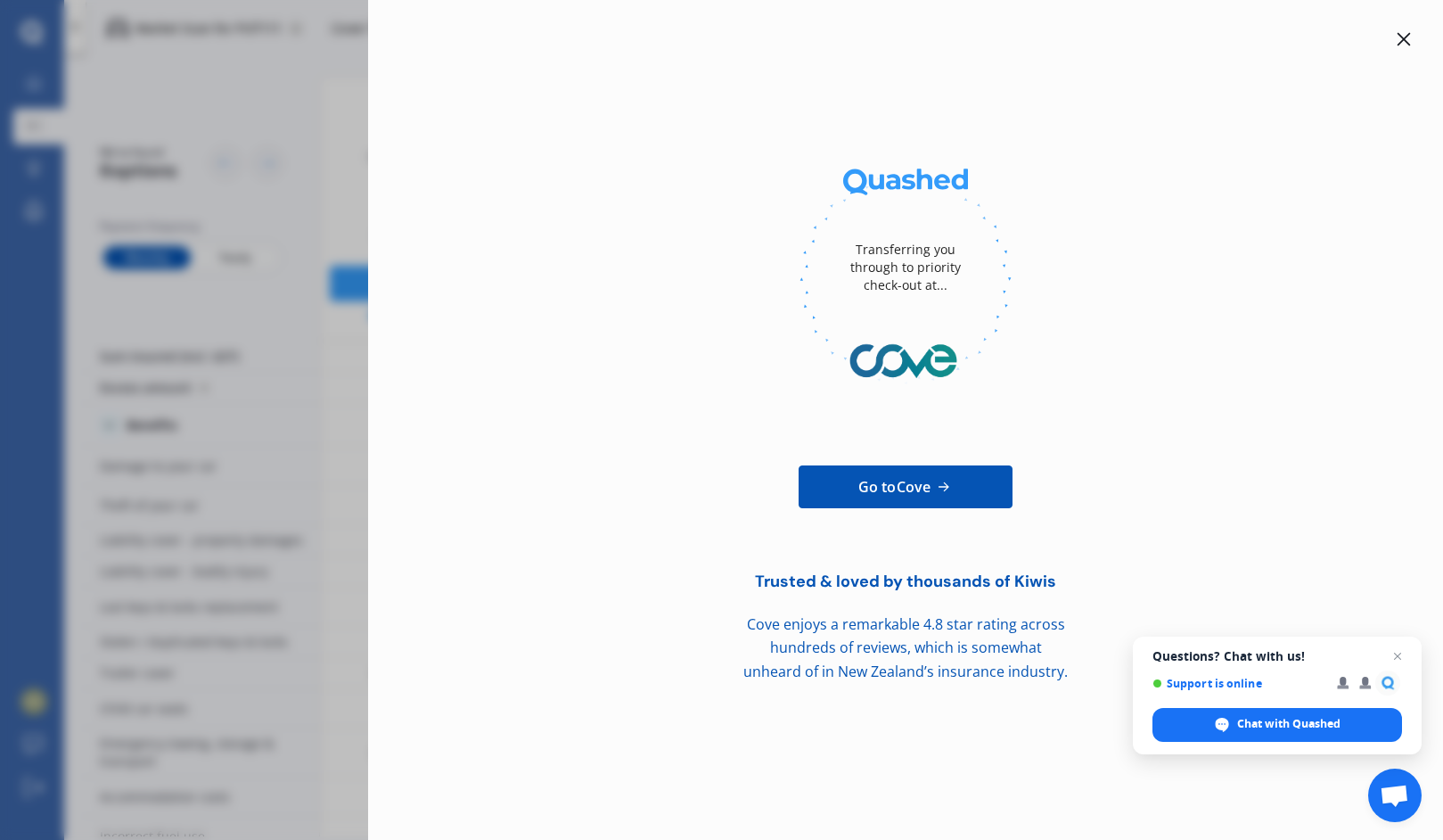
click at [162, 165] on div "Transferring you through to priority check-out at... Go to Cove Trusted & loved…" at bounding box center [722, 420] width 1443 height 840
